Goal: Navigation & Orientation: Find specific page/section

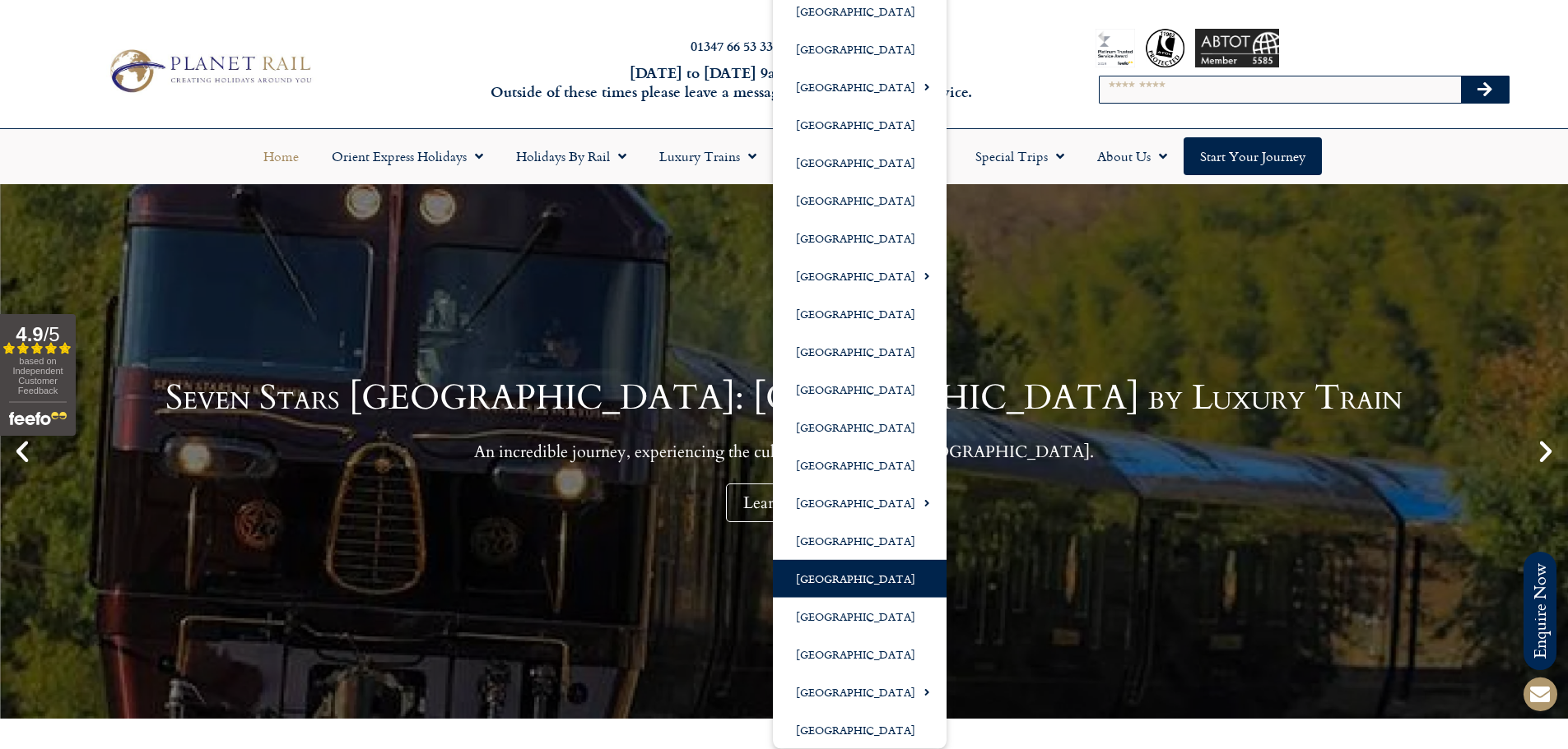
click at [864, 575] on link "[GEOGRAPHIC_DATA]" at bounding box center [859, 579] width 174 height 37
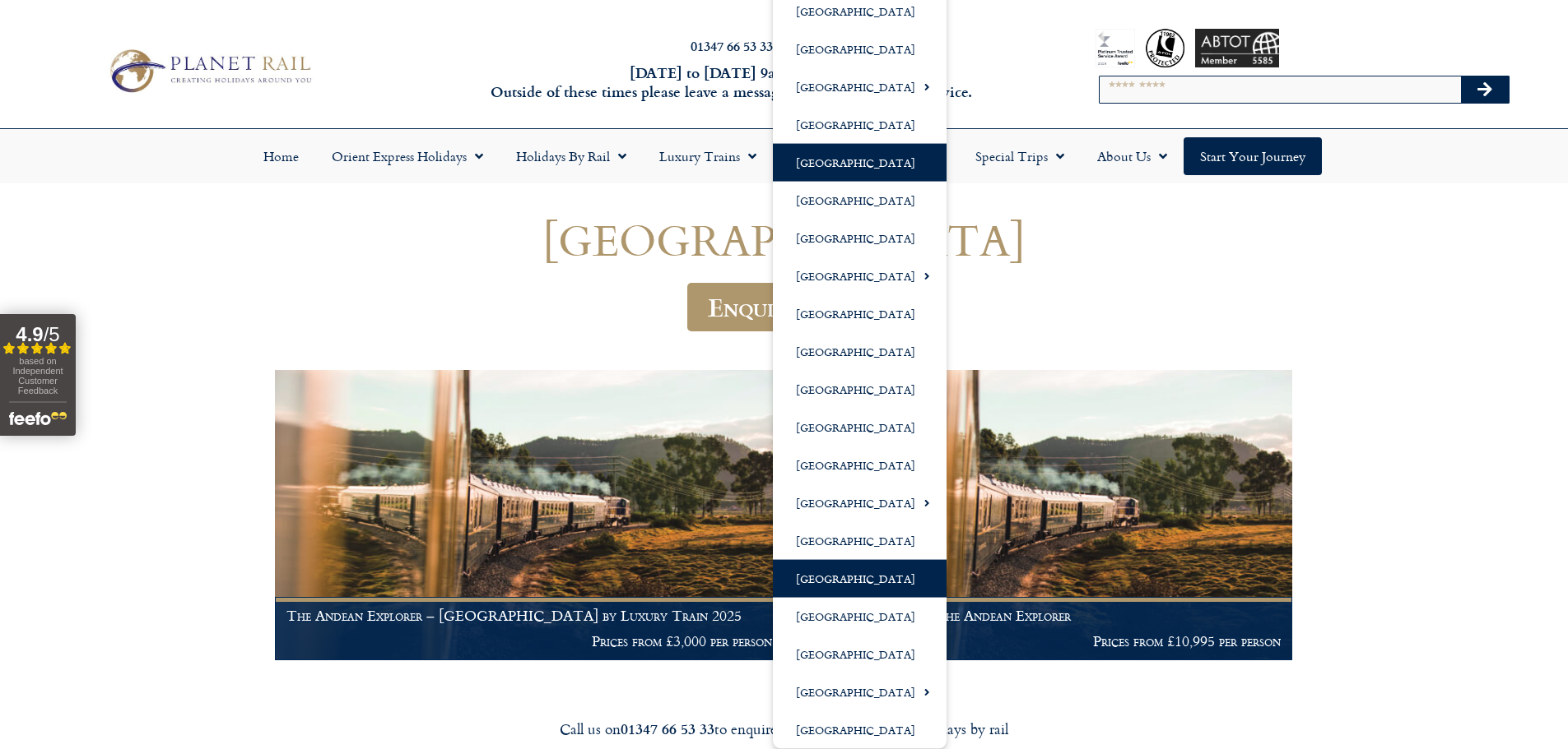
click at [828, 162] on link "[GEOGRAPHIC_DATA]" at bounding box center [859, 162] width 174 height 37
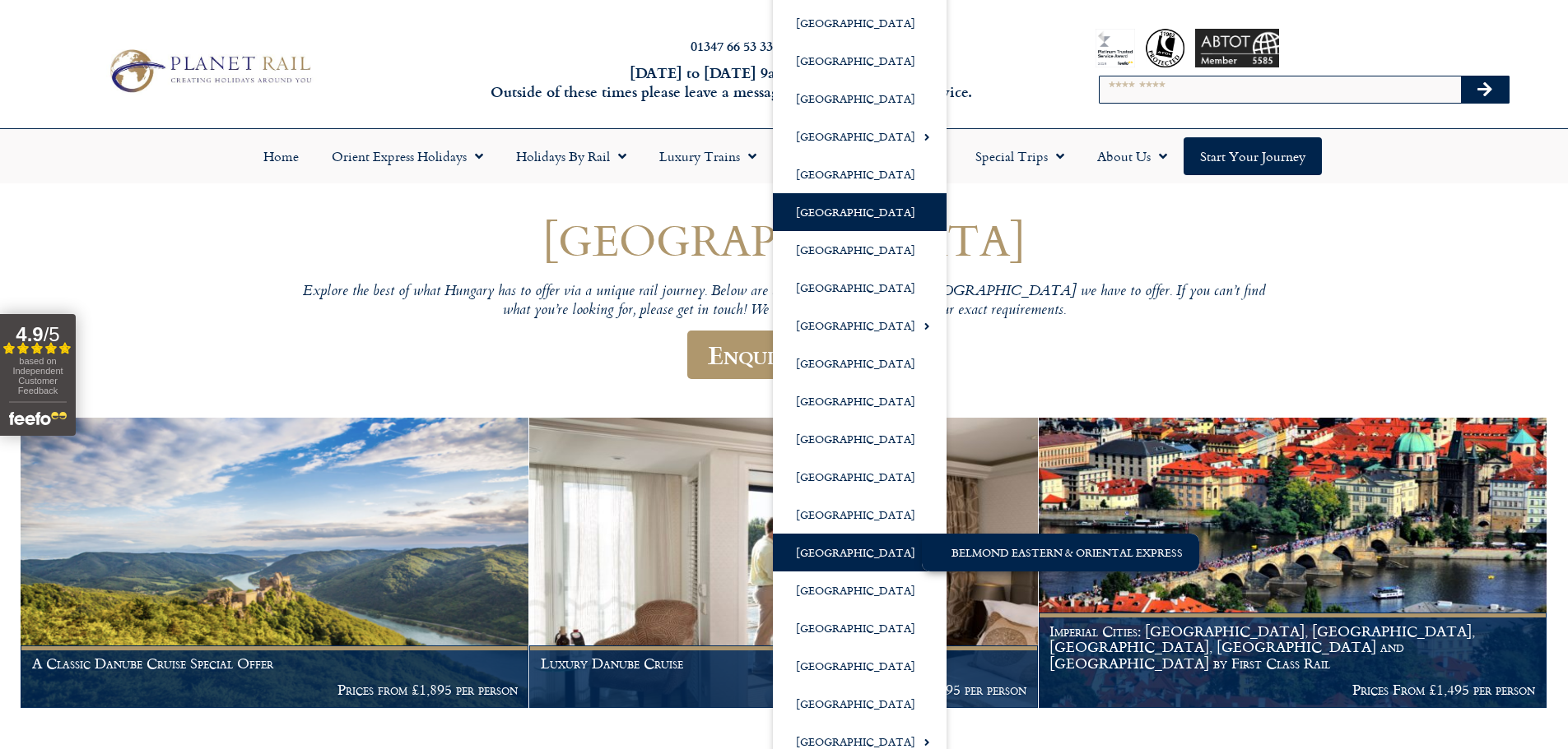
click at [1028, 561] on link "Belmond Eastern & Oriental Express" at bounding box center [1060, 552] width 277 height 37
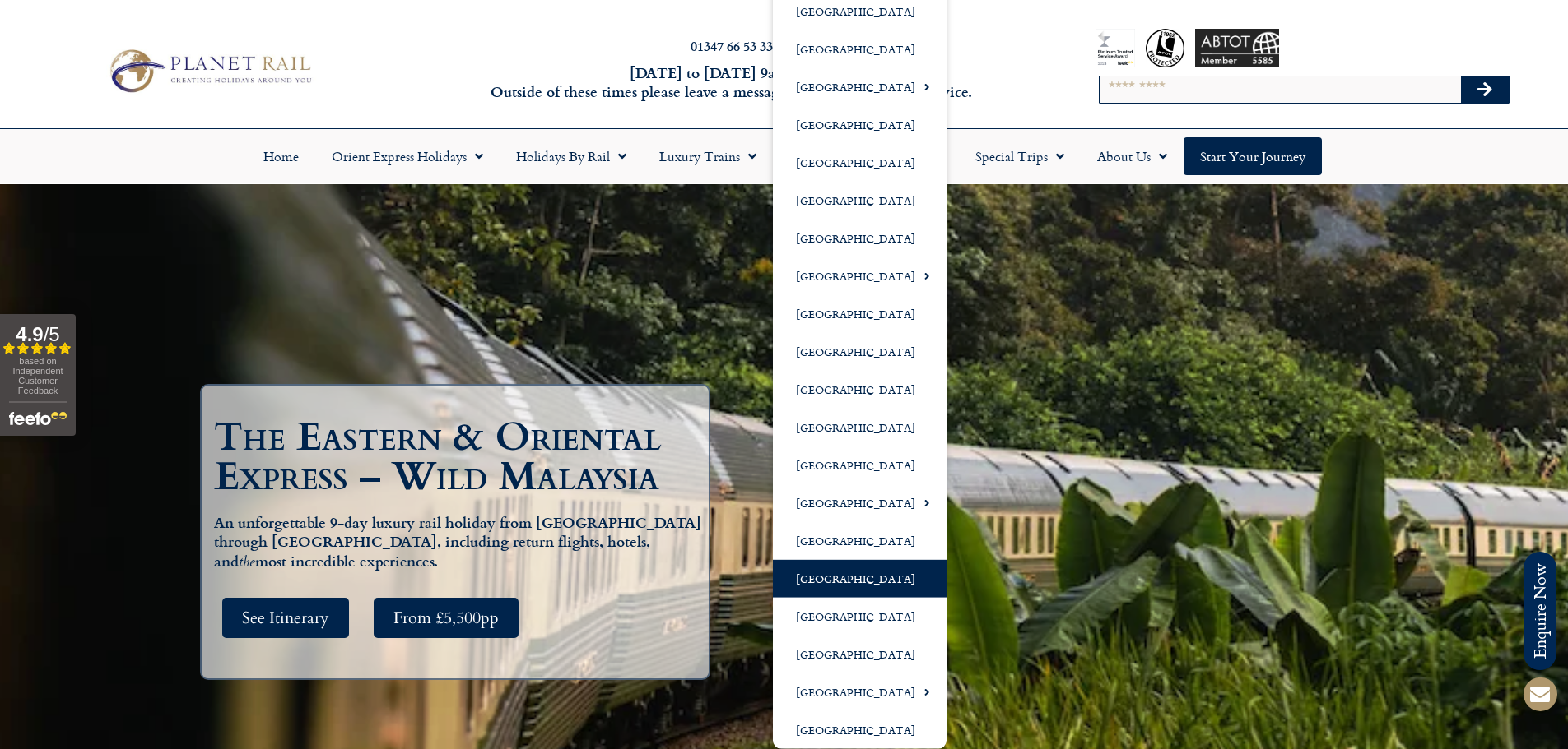
click at [863, 585] on link "[GEOGRAPHIC_DATA]" at bounding box center [859, 579] width 174 height 37
